Goal: Transaction & Acquisition: Purchase product/service

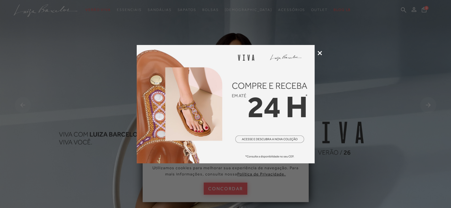
click at [318, 54] on icon at bounding box center [319, 53] width 4 height 4
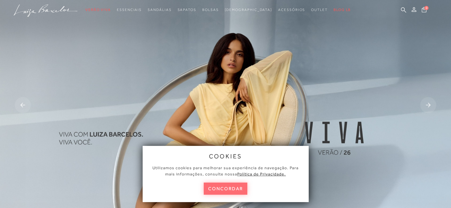
click at [233, 186] on button "concordar" at bounding box center [226, 189] width 44 height 12
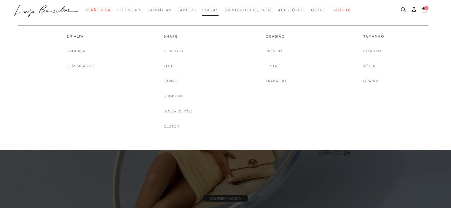
click at [219, 8] on span "Bolsas" at bounding box center [210, 10] width 17 height 4
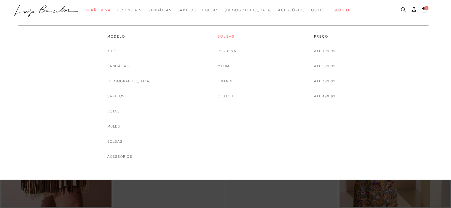
click at [227, 37] on link "Bolsas" at bounding box center [226, 36] width 18 height 5
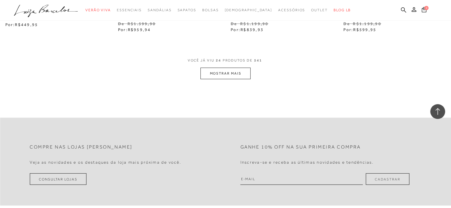
scroll to position [1304, 0]
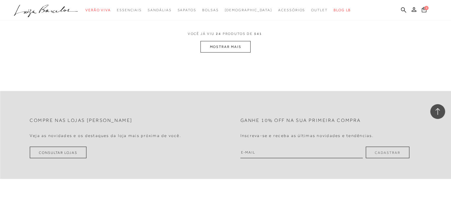
click at [232, 41] on button "MOSTRAR MAIS" at bounding box center [225, 47] width 50 height 12
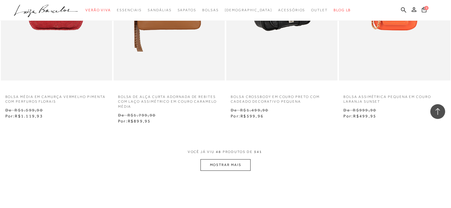
scroll to position [2489, 0]
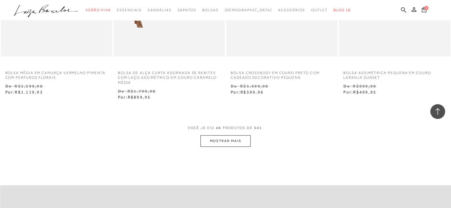
click at [217, 143] on button "MOSTRAR MAIS" at bounding box center [225, 141] width 50 height 12
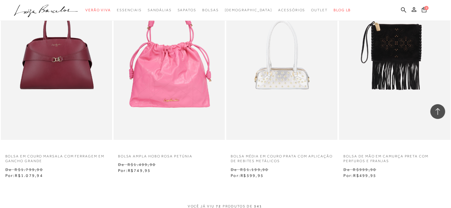
scroll to position [3763, 0]
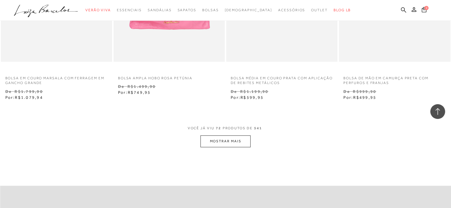
click at [214, 140] on button "MOSTRAR MAIS" at bounding box center [225, 142] width 50 height 12
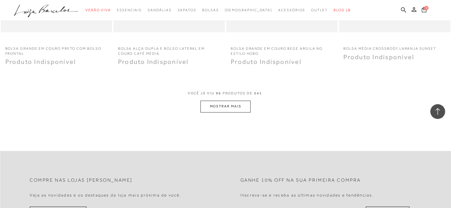
scroll to position [4978, 0]
